Goal: Task Accomplishment & Management: Manage account settings

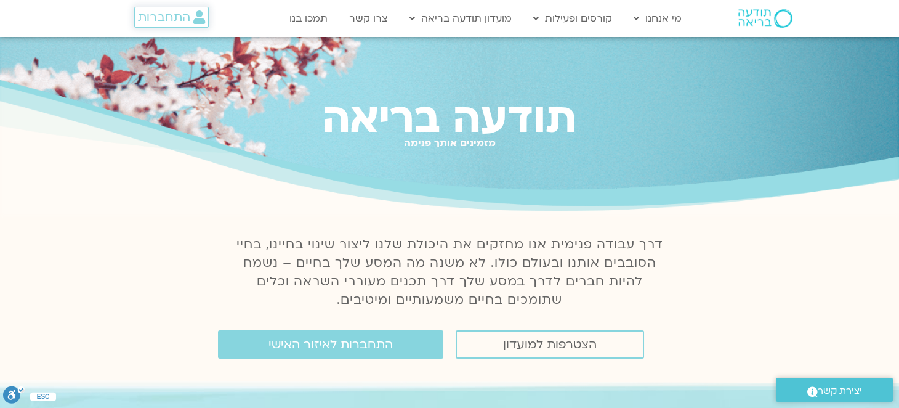
click at [199, 21] on icon at bounding box center [199, 17] width 12 height 14
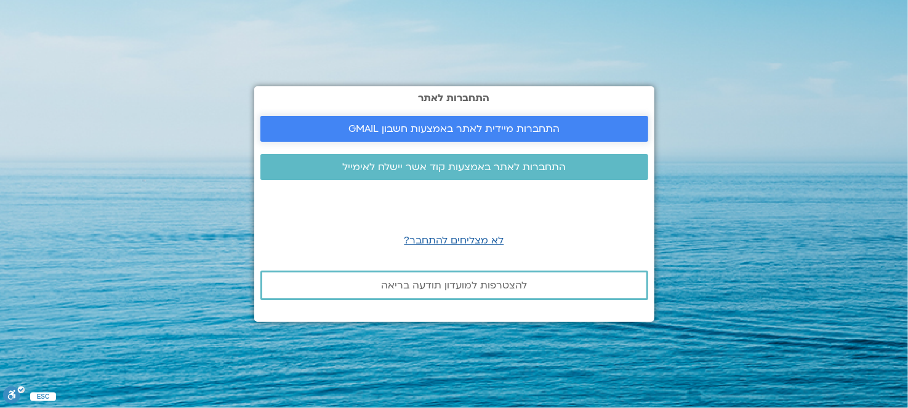
click at [440, 126] on span "התחברות מיידית לאתר באמצעות חשבון GMAIL" at bounding box center [453, 128] width 211 height 11
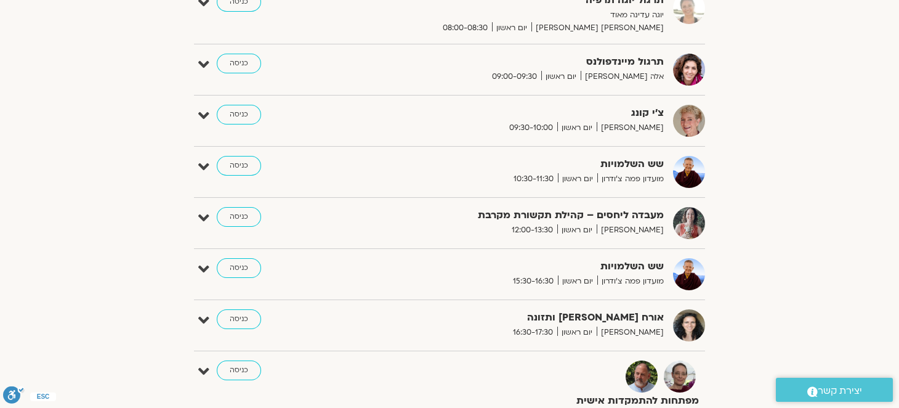
scroll to position [492, 0]
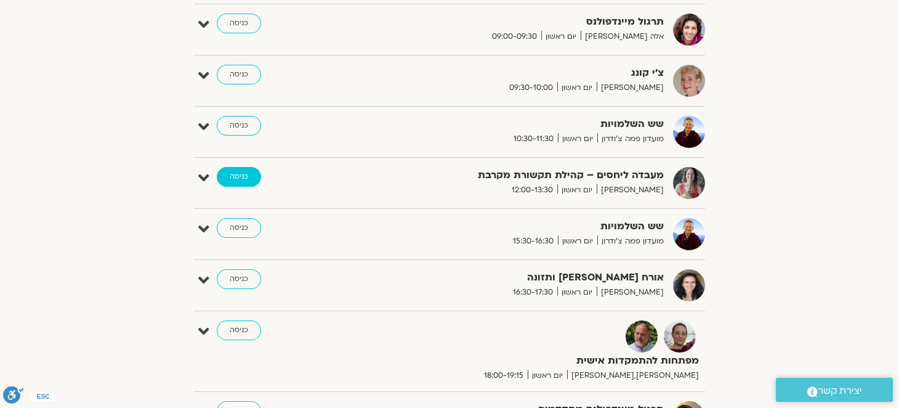
click at [225, 176] on link "כניסה" at bounding box center [239, 177] width 44 height 20
